Goal: Navigation & Orientation: Find specific page/section

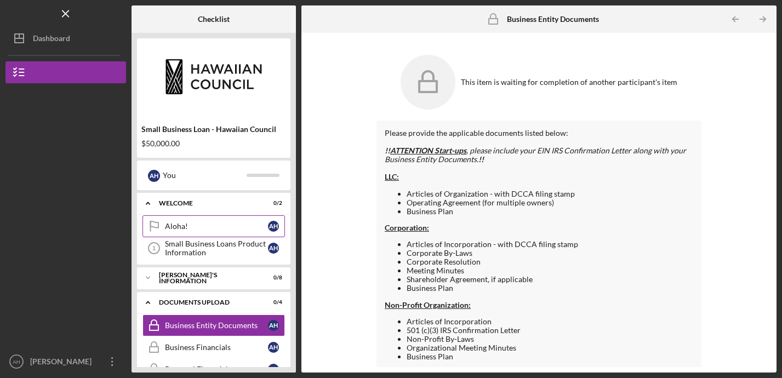
click at [192, 226] on div "Aloha!" at bounding box center [216, 226] width 103 height 9
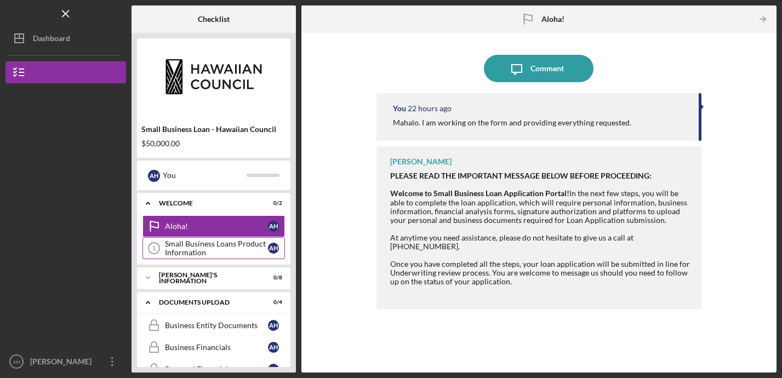
click at [196, 248] on div "Small Business Loans Product Information" at bounding box center [216, 248] width 103 height 18
